Goal: Task Accomplishment & Management: Manage account settings

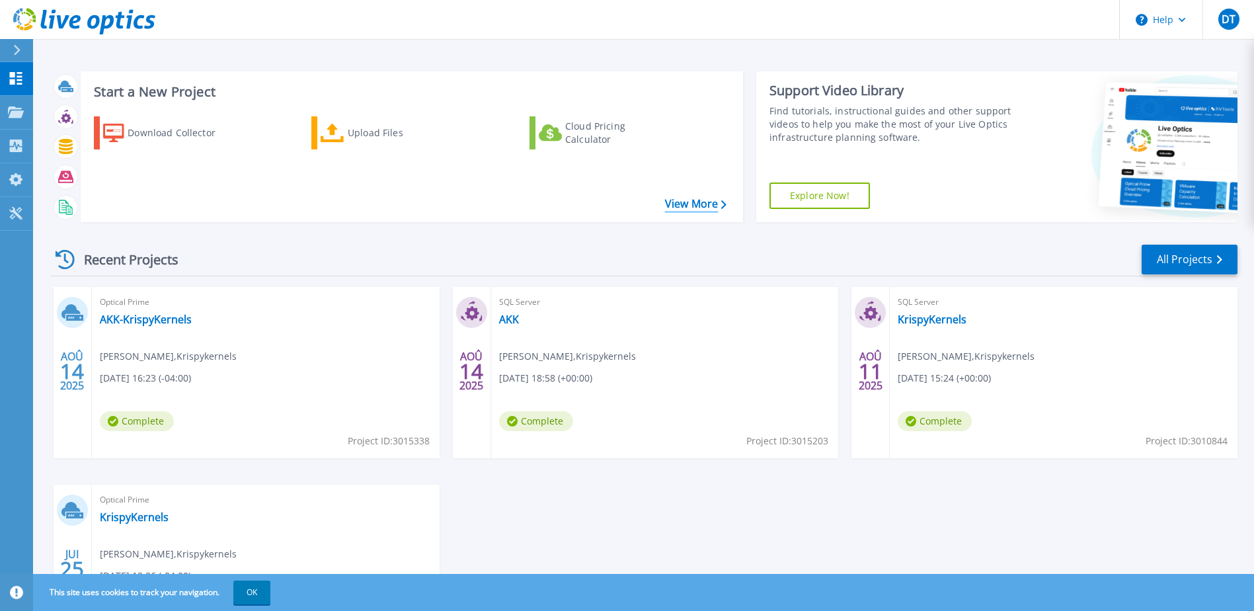
click at [680, 204] on link "View More" at bounding box center [695, 204] width 61 height 13
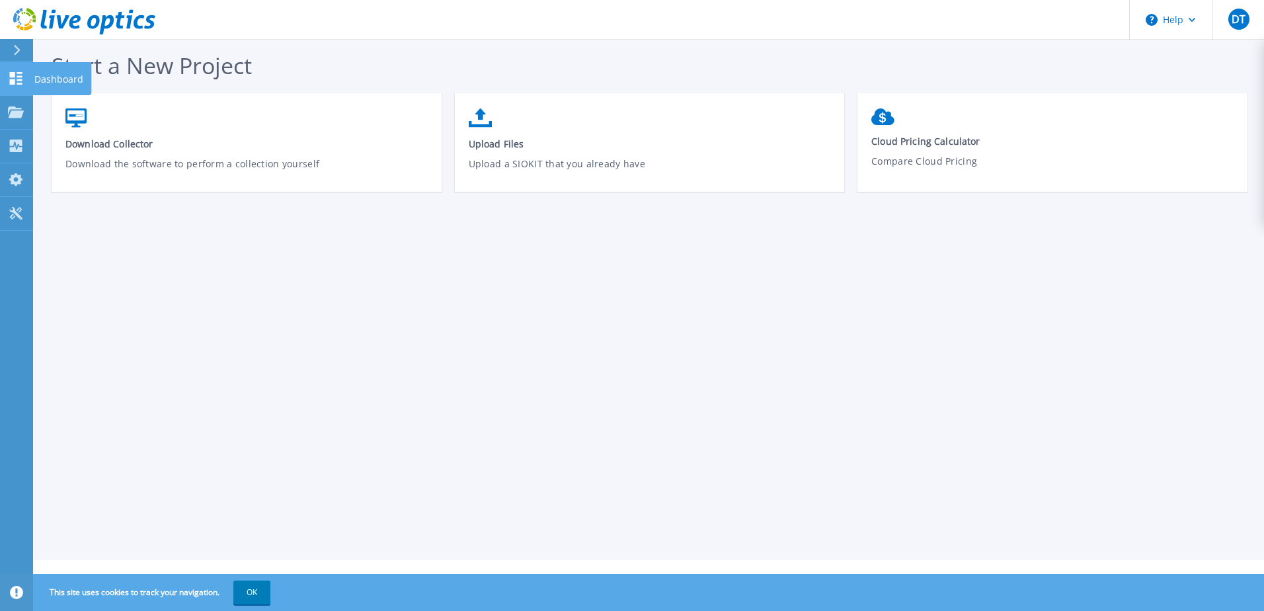
click at [18, 83] on icon at bounding box center [16, 78] width 16 height 13
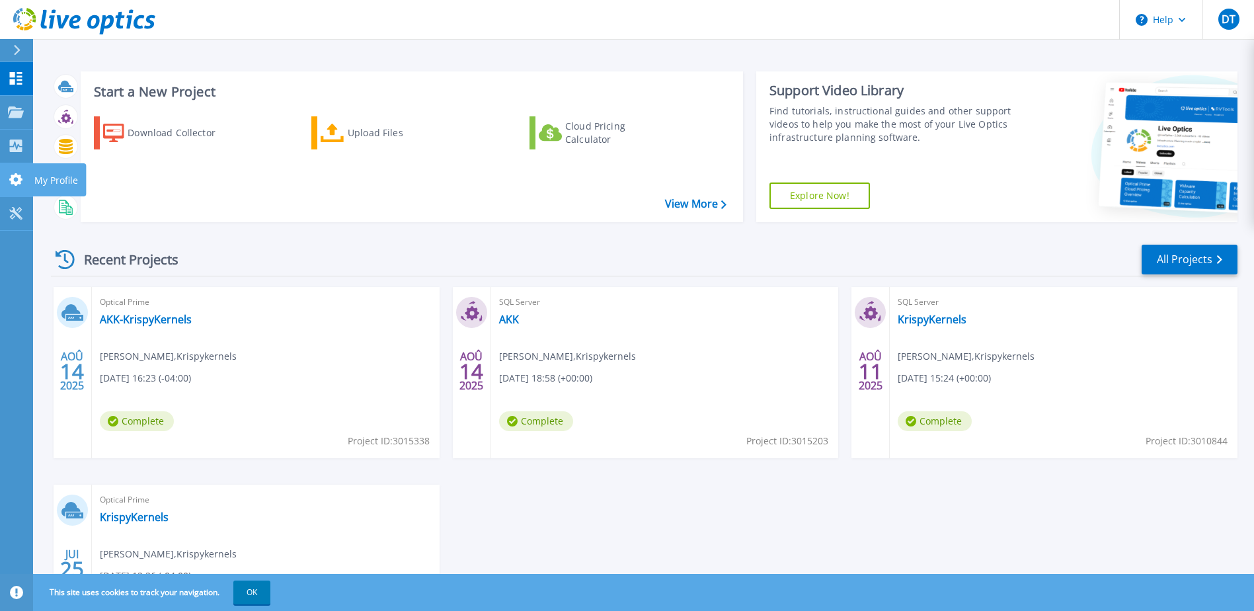
click at [15, 179] on icon at bounding box center [16, 179] width 16 height 13
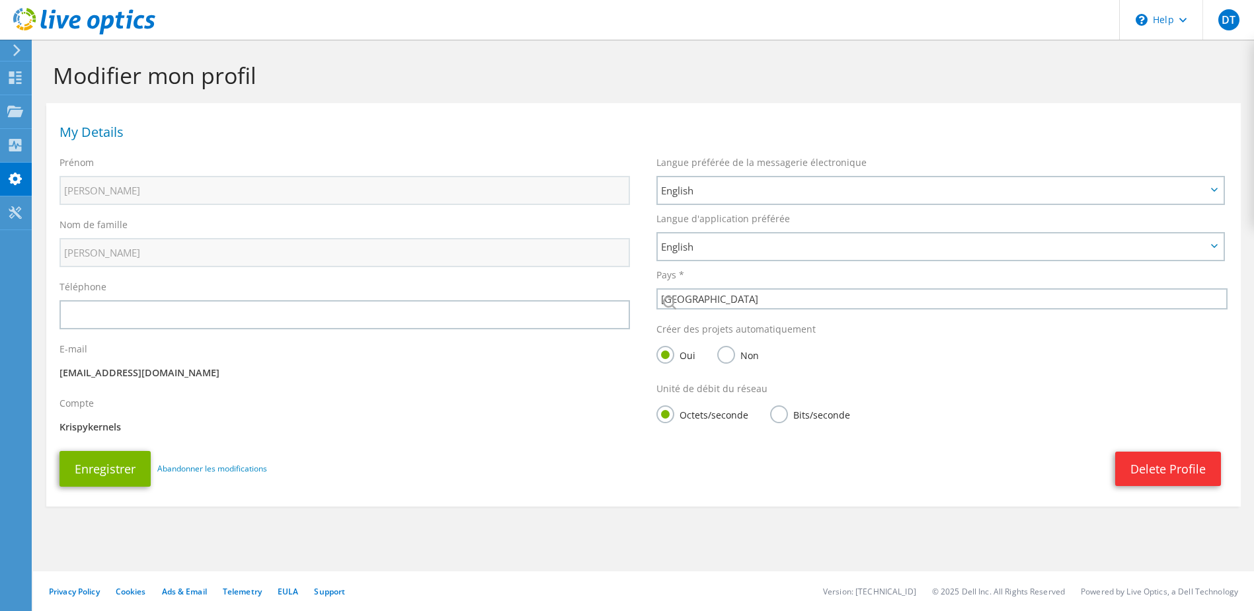
select select "37"
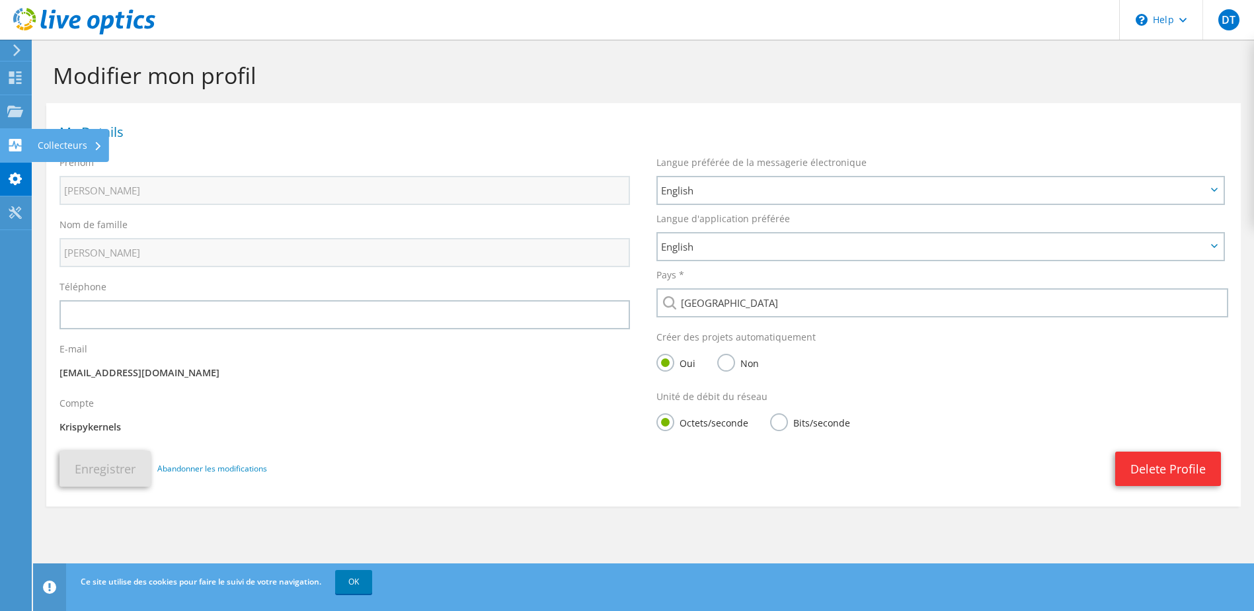
click at [14, 142] on icon at bounding box center [15, 145] width 16 height 13
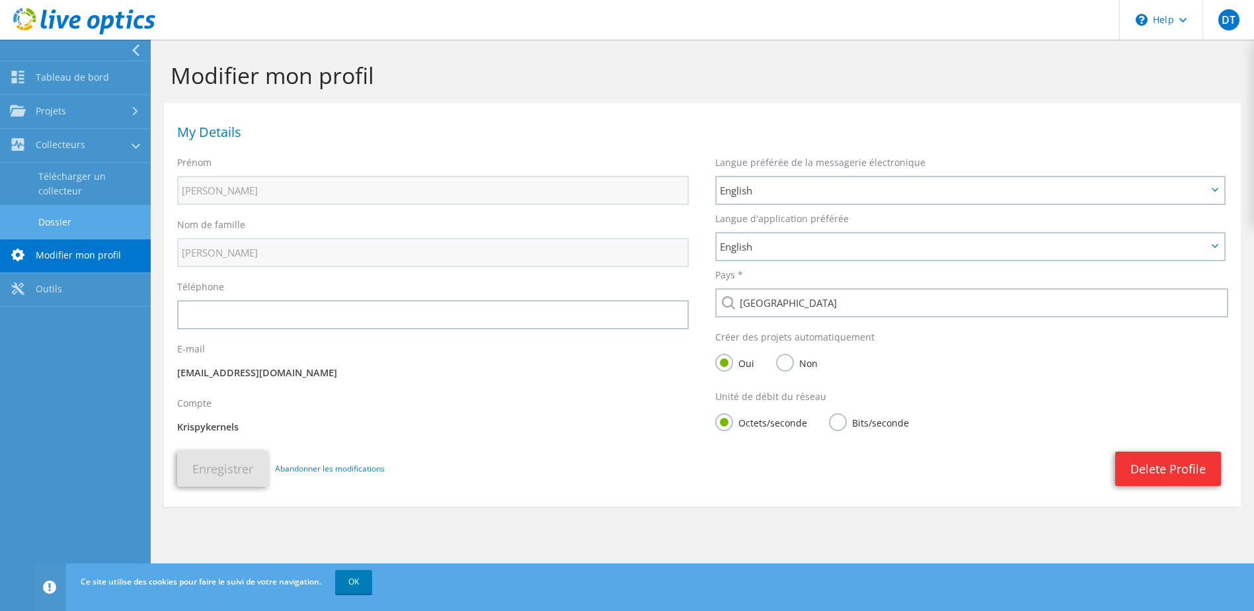
click at [50, 218] on link "Dossier" at bounding box center [75, 222] width 151 height 34
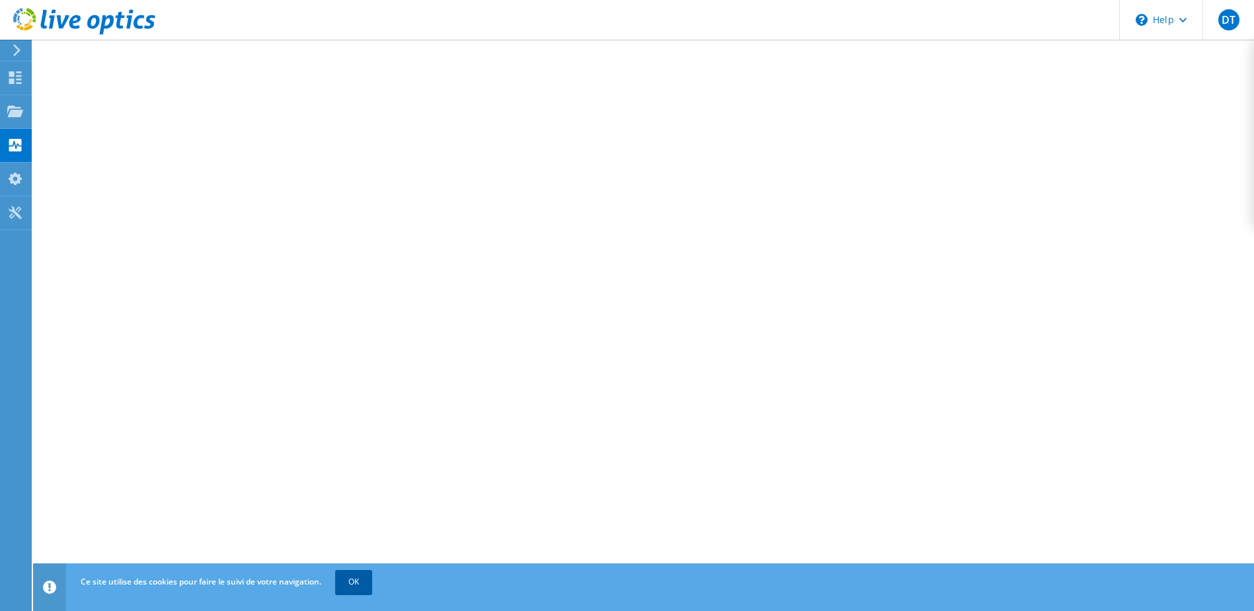
click at [364, 575] on link "OK" at bounding box center [353, 582] width 37 height 24
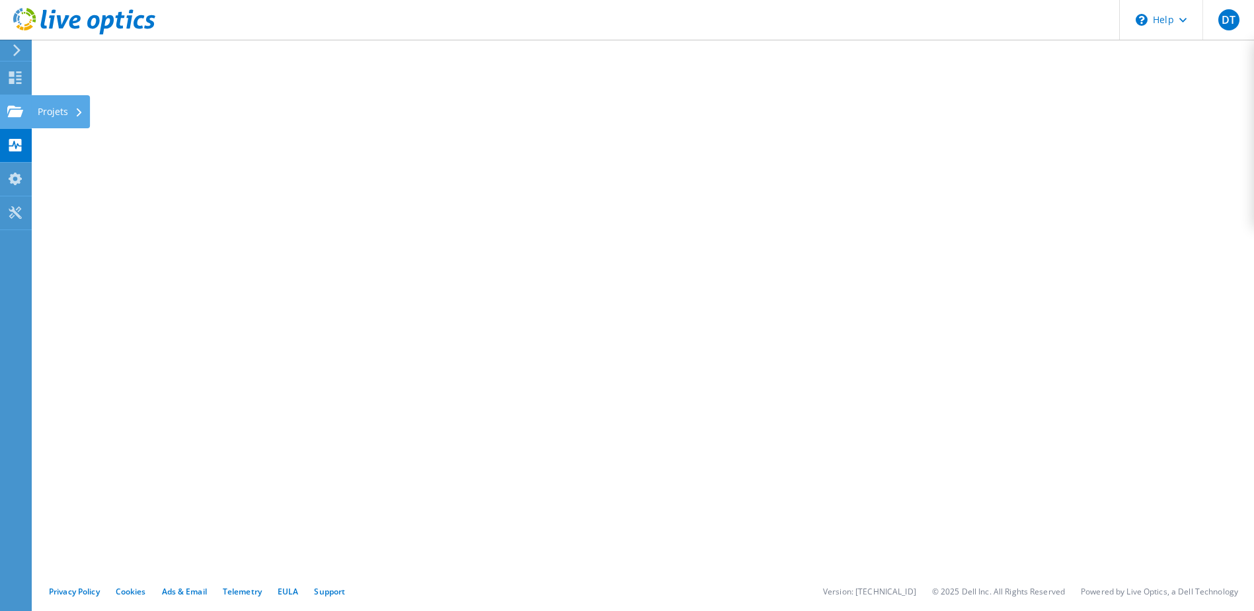
click at [10, 116] on use at bounding box center [15, 110] width 16 height 11
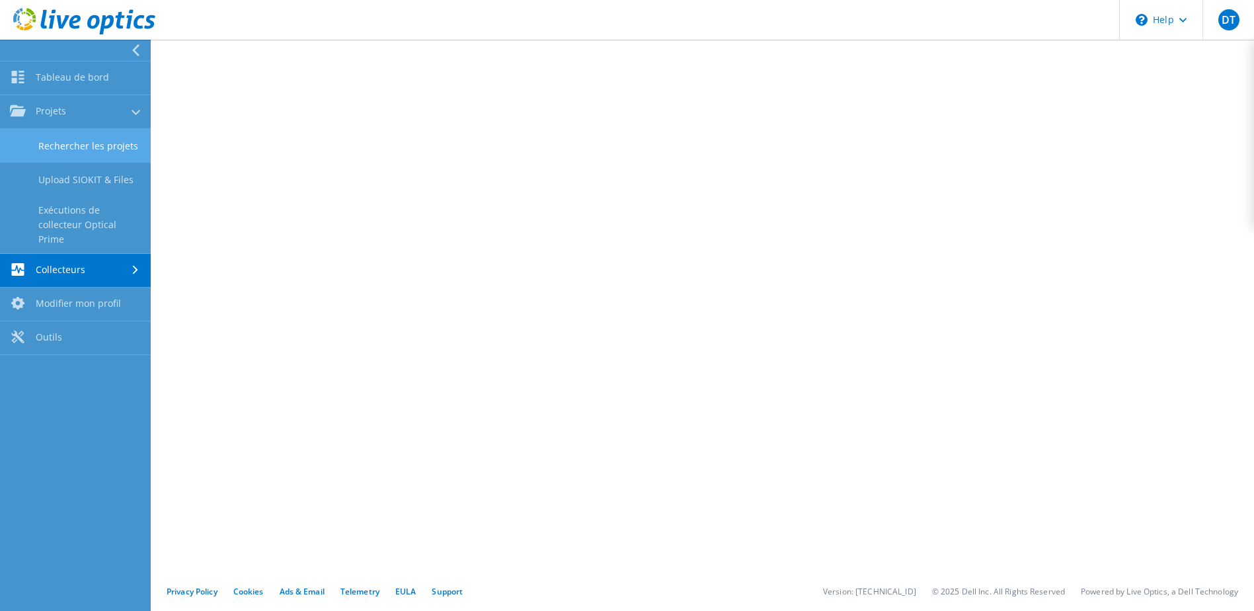
click at [78, 137] on link "Rechercher les projets" at bounding box center [75, 146] width 151 height 34
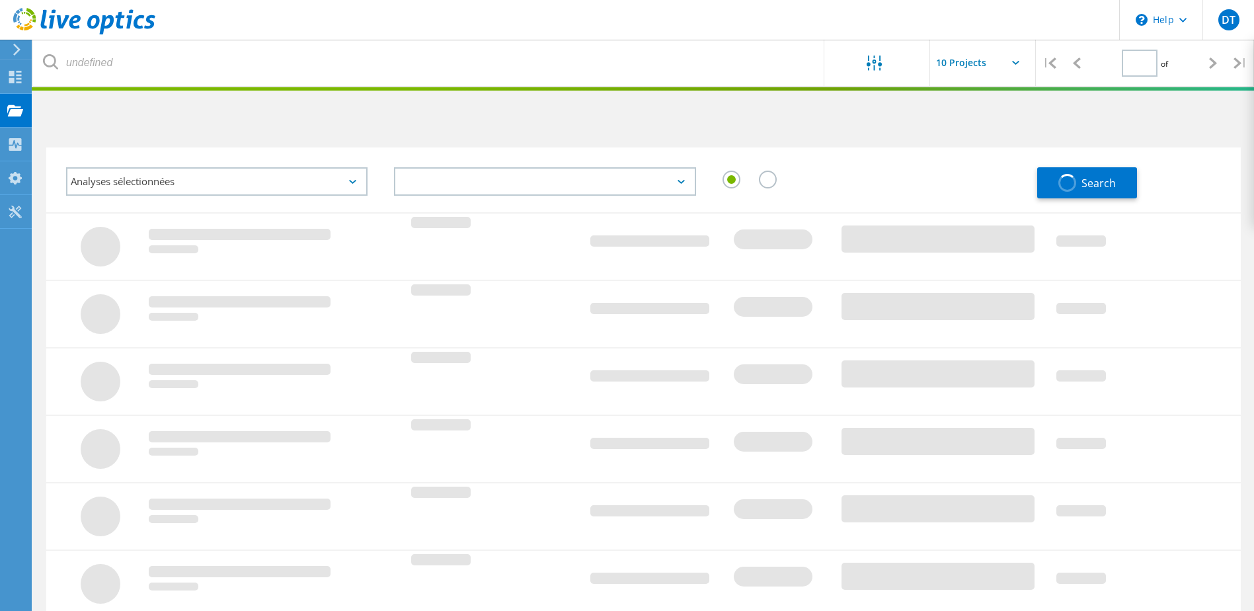
type input "1"
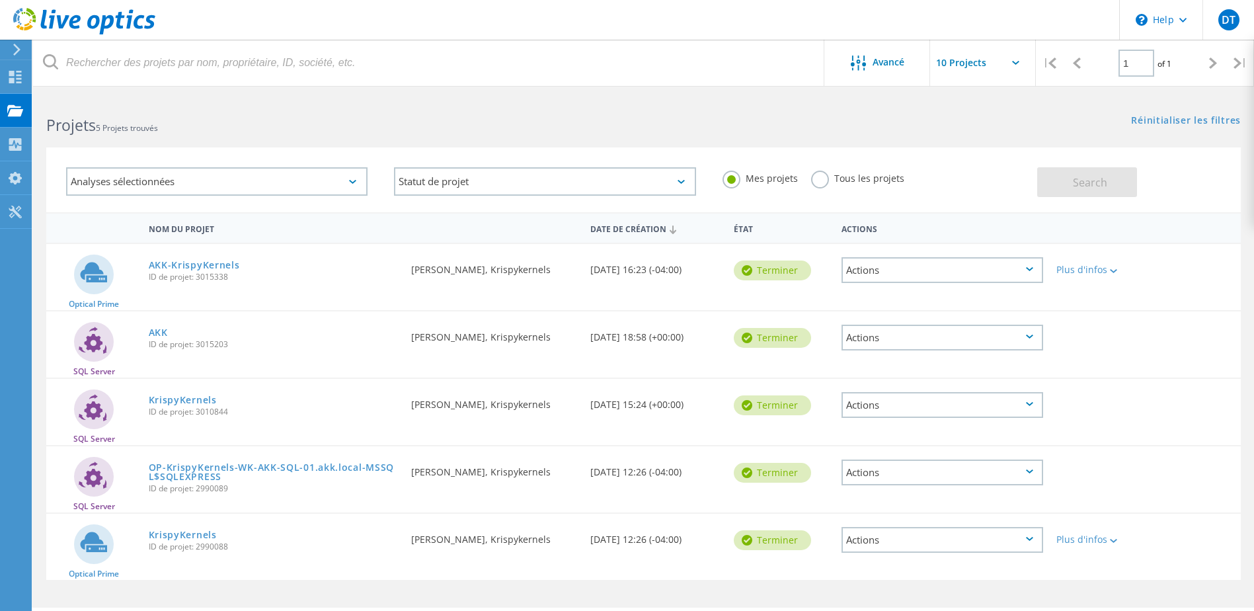
scroll to position [36, 0]
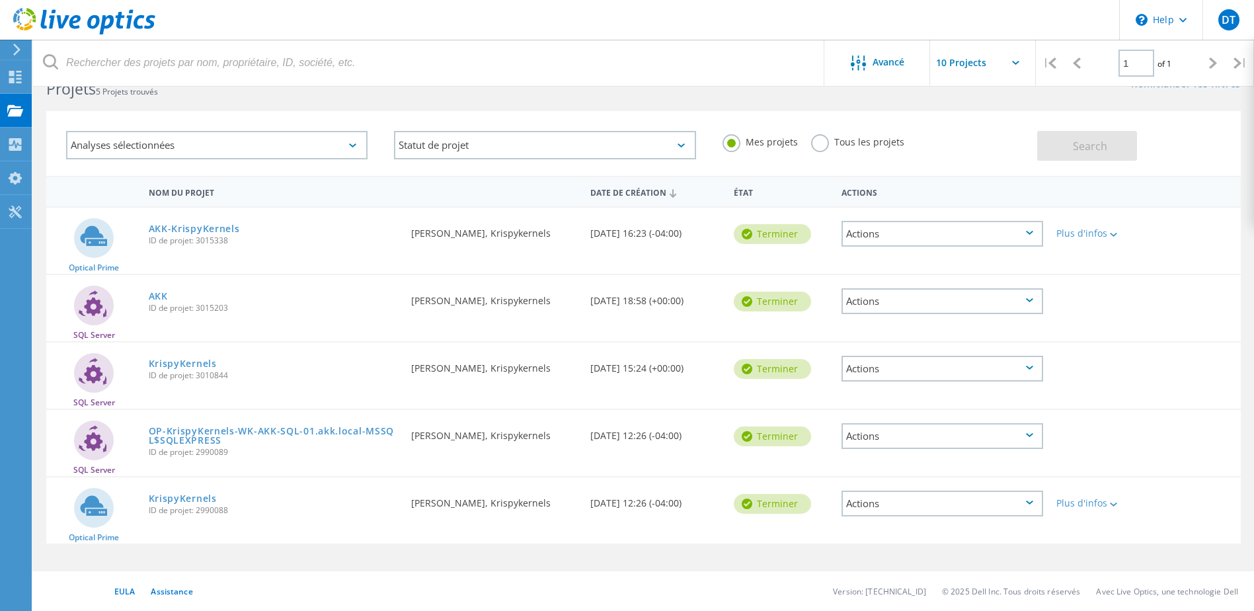
click at [900, 235] on div "Actions" at bounding box center [943, 234] width 202 height 26
click at [906, 258] on div "Supprimer" at bounding box center [942, 265] width 199 height 20
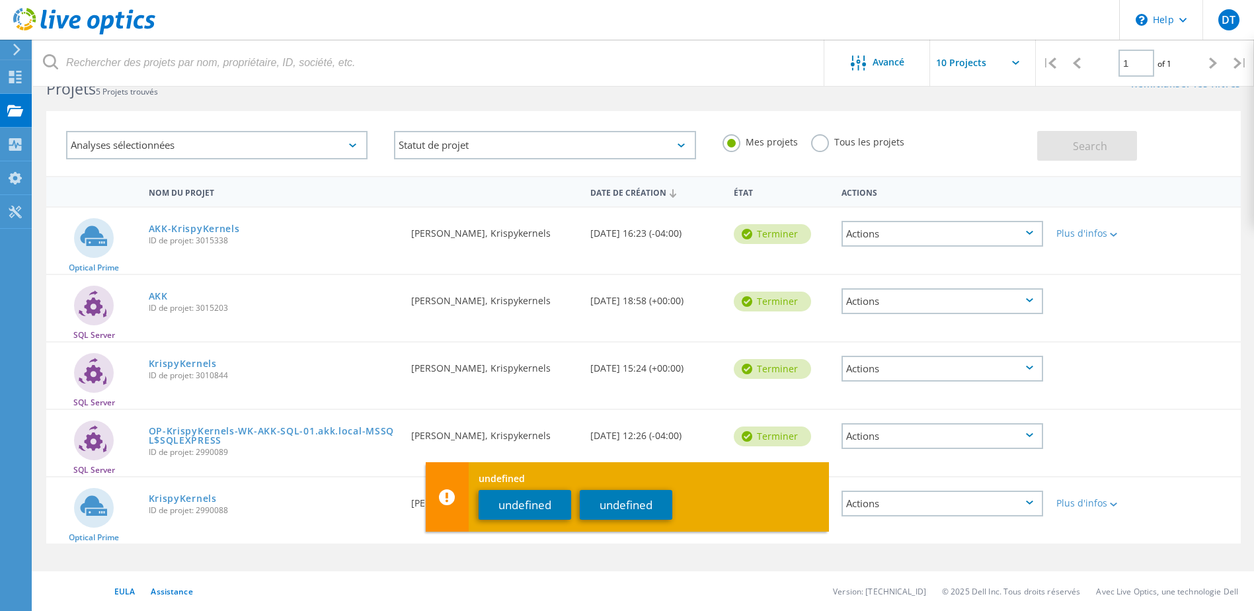
click at [1015, 303] on div "Actions" at bounding box center [943, 301] width 202 height 26
click at [924, 333] on div "Supprimer" at bounding box center [942, 332] width 199 height 20
click at [500, 498] on button "undefined" at bounding box center [525, 505] width 93 height 30
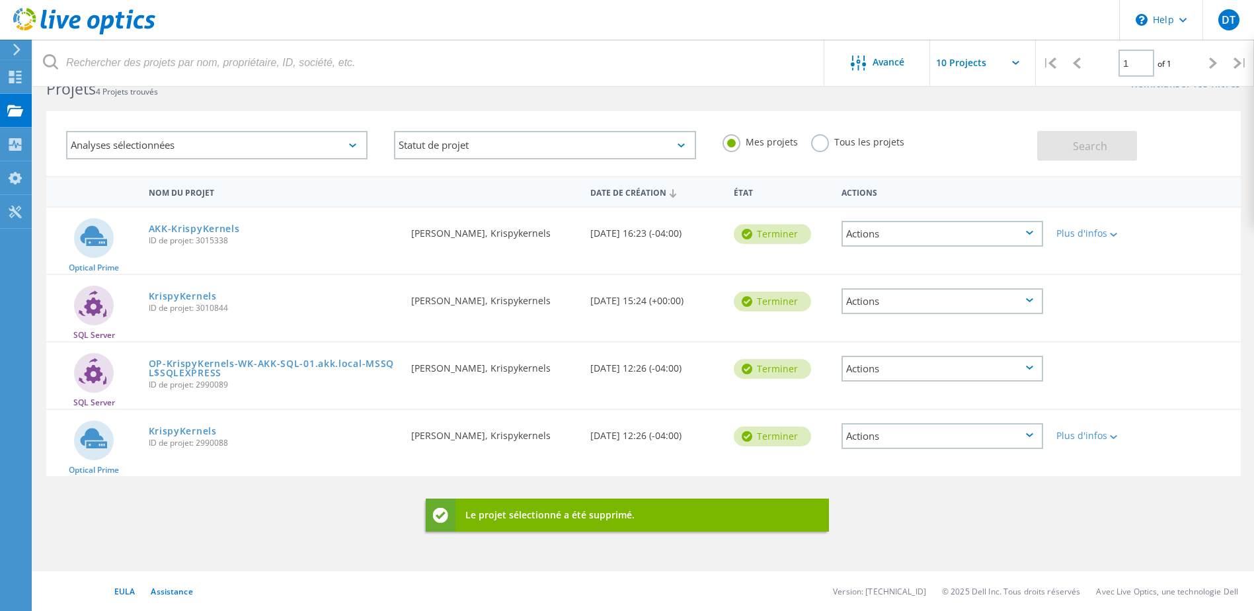
click at [1028, 229] on div "Actions" at bounding box center [943, 234] width 202 height 26
click at [956, 256] on div "Supprimer" at bounding box center [942, 265] width 199 height 20
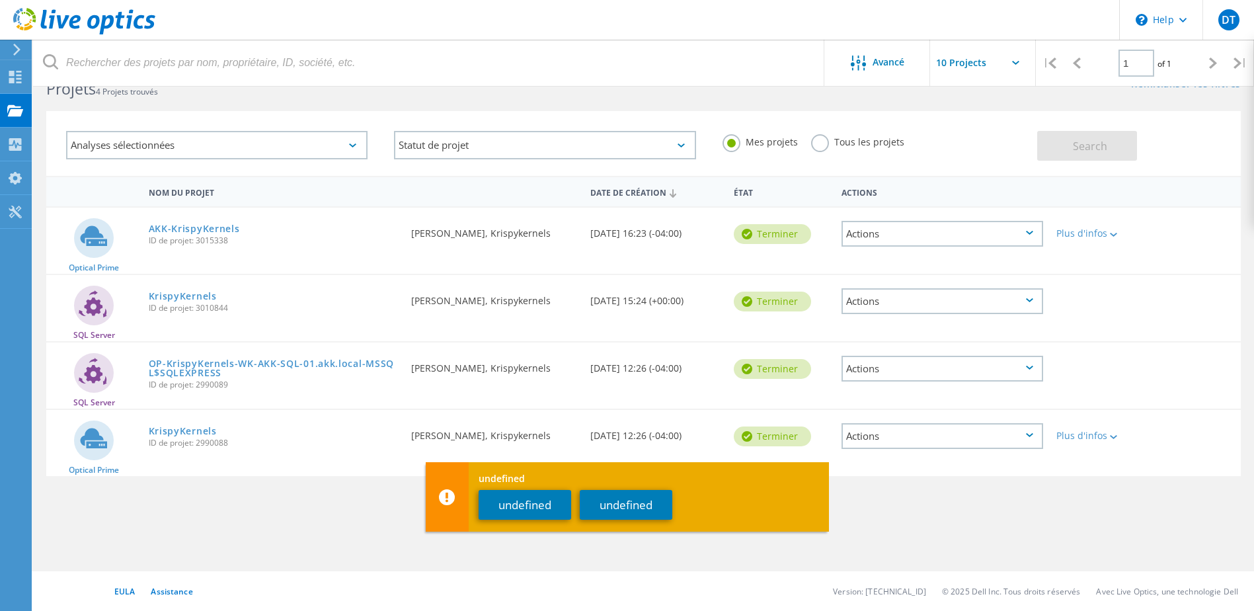
click at [507, 526] on div "undefined undefined undefined" at bounding box center [627, 496] width 403 height 69
click at [509, 510] on button "undefined" at bounding box center [525, 505] width 93 height 30
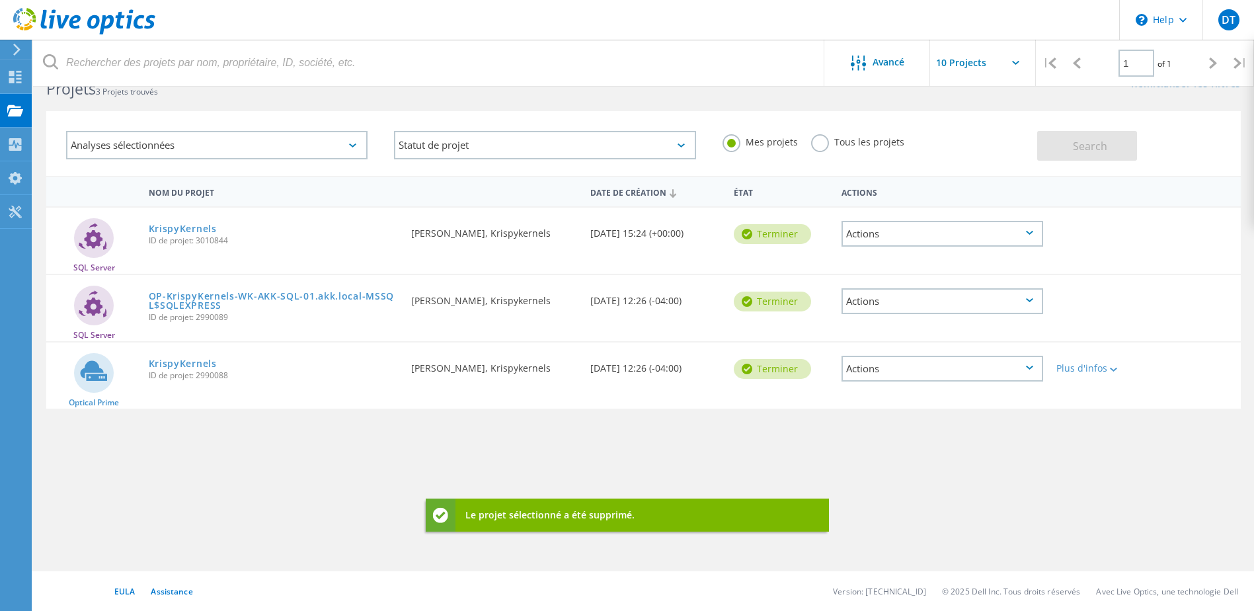
click at [986, 246] on div "Actions" at bounding box center [943, 234] width 202 height 26
click at [968, 267] on div "Supprimer" at bounding box center [942, 265] width 199 height 20
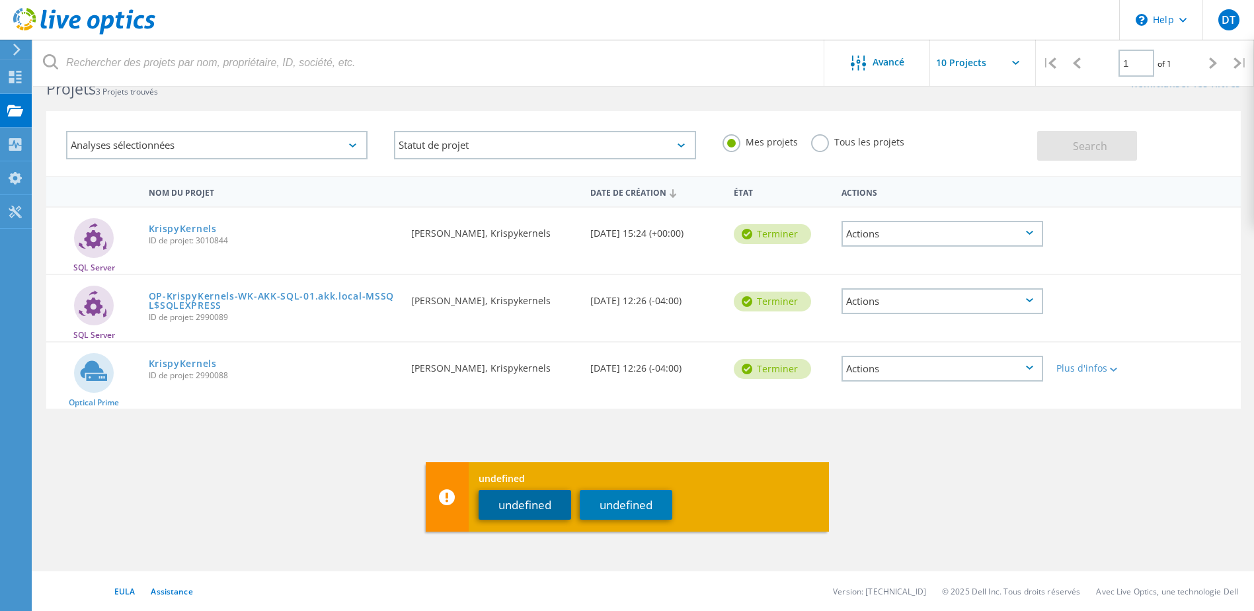
click at [553, 499] on button "undefined" at bounding box center [525, 505] width 93 height 30
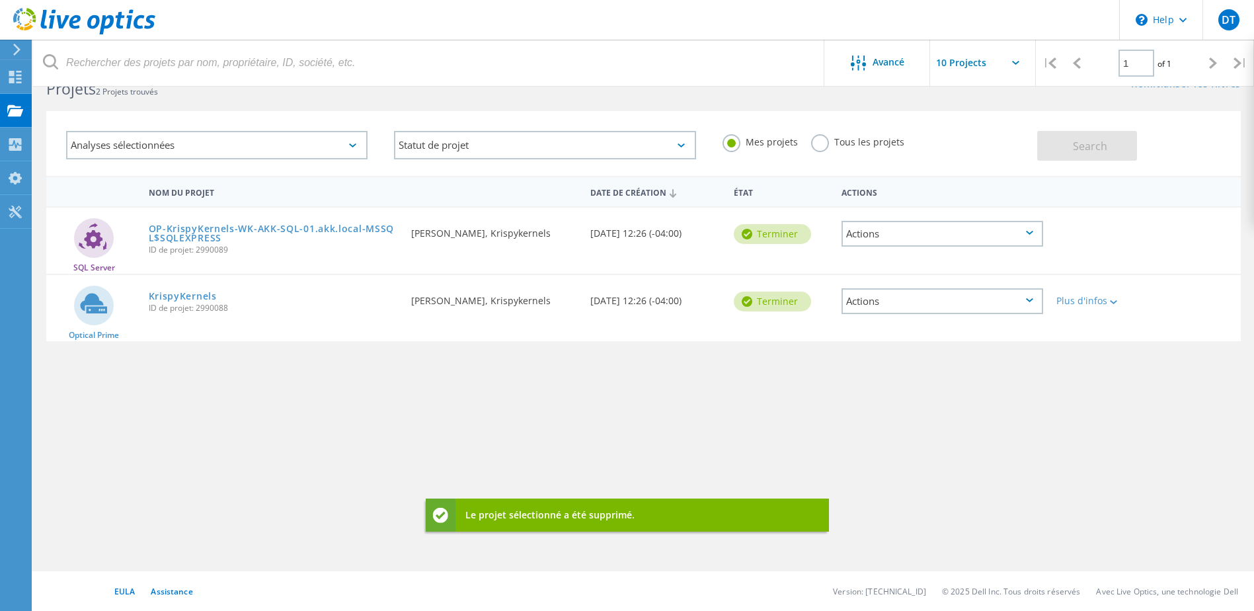
click at [941, 234] on div "Actions" at bounding box center [943, 234] width 202 height 26
click at [912, 270] on div "Supprimer" at bounding box center [942, 265] width 199 height 20
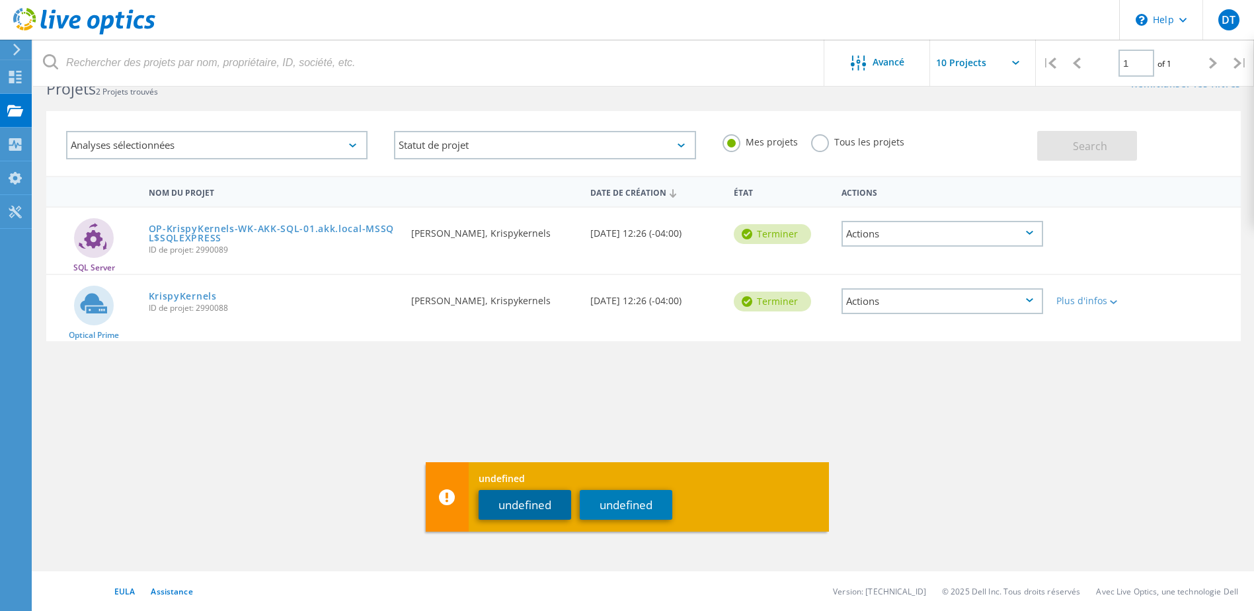
click at [512, 495] on button "undefined" at bounding box center [525, 505] width 93 height 30
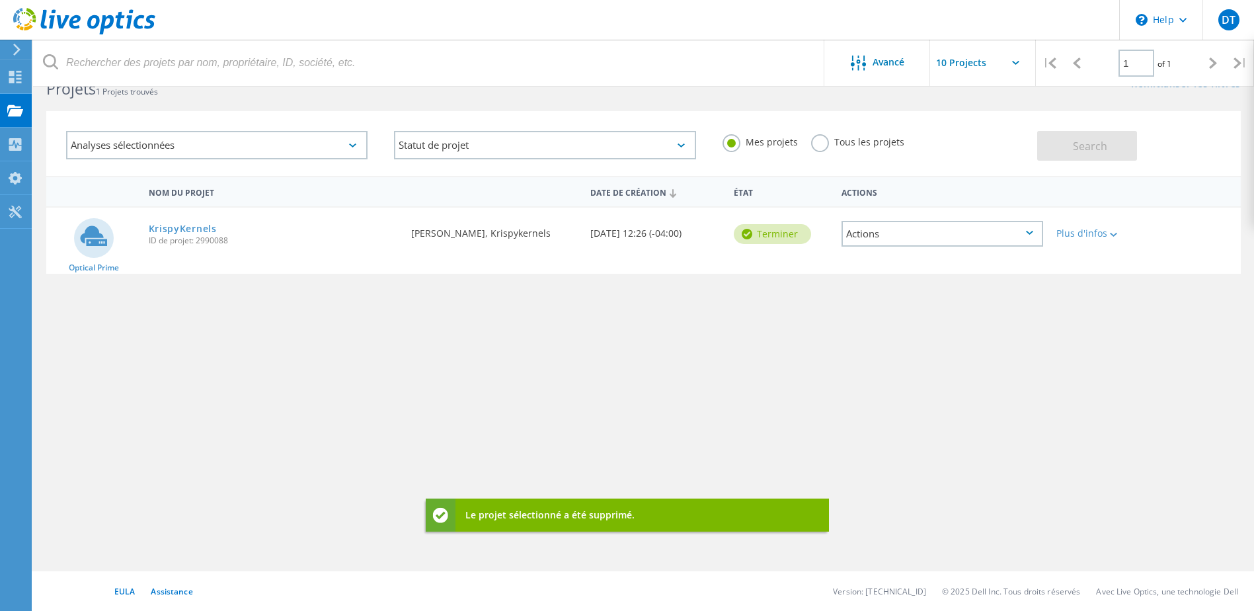
click at [918, 239] on div "Actions" at bounding box center [943, 234] width 202 height 26
click at [902, 268] on div "Supprimer" at bounding box center [942, 265] width 199 height 20
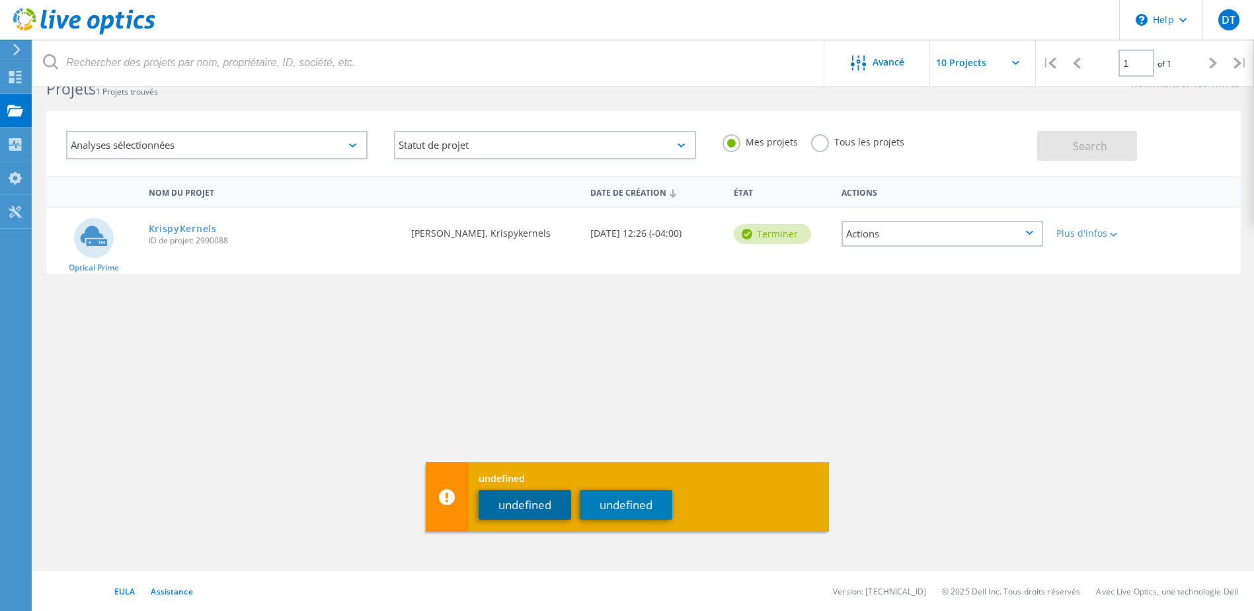
click at [527, 512] on button "undefined" at bounding box center [525, 505] width 93 height 30
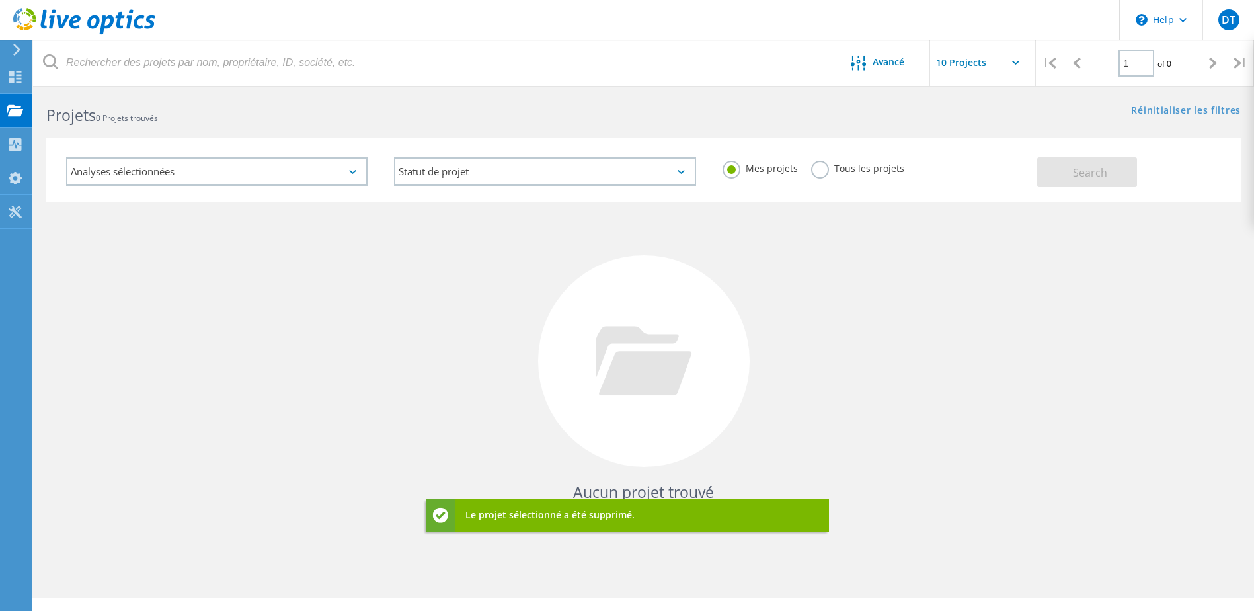
scroll to position [0, 0]
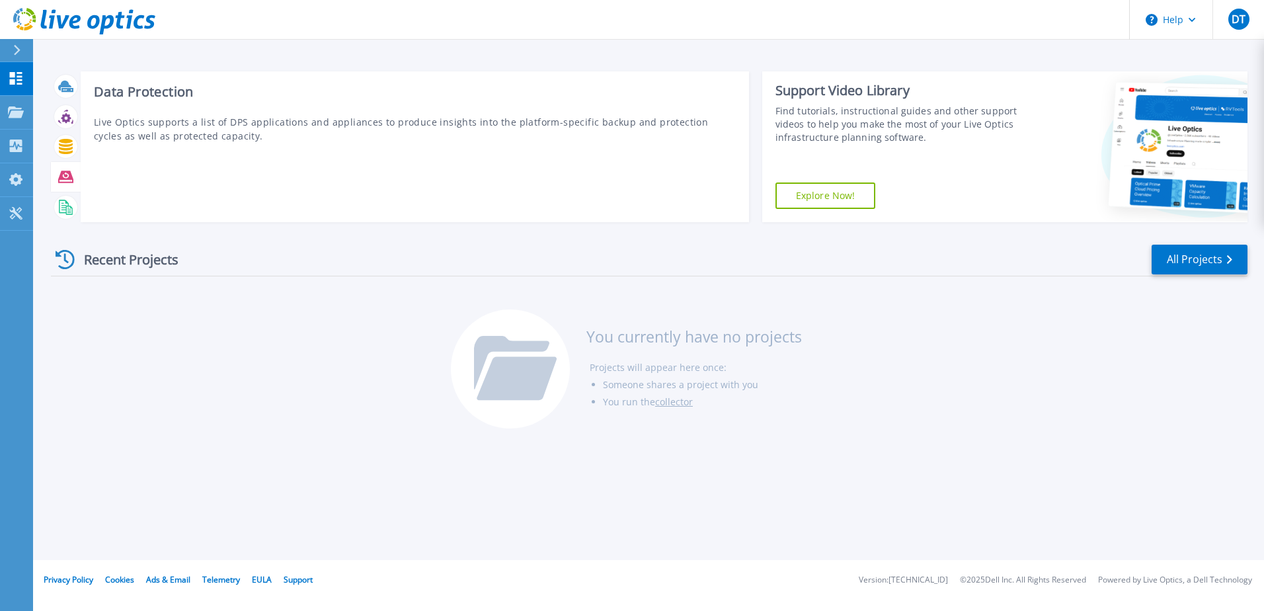
click at [51, 190] on div at bounding box center [66, 177] width 30 height 30
click at [60, 205] on icon at bounding box center [65, 207] width 15 height 15
click at [61, 175] on icon at bounding box center [65, 177] width 15 height 12
click at [67, 128] on div at bounding box center [65, 116] width 23 height 23
